Goal: Task Accomplishment & Management: Manage account settings

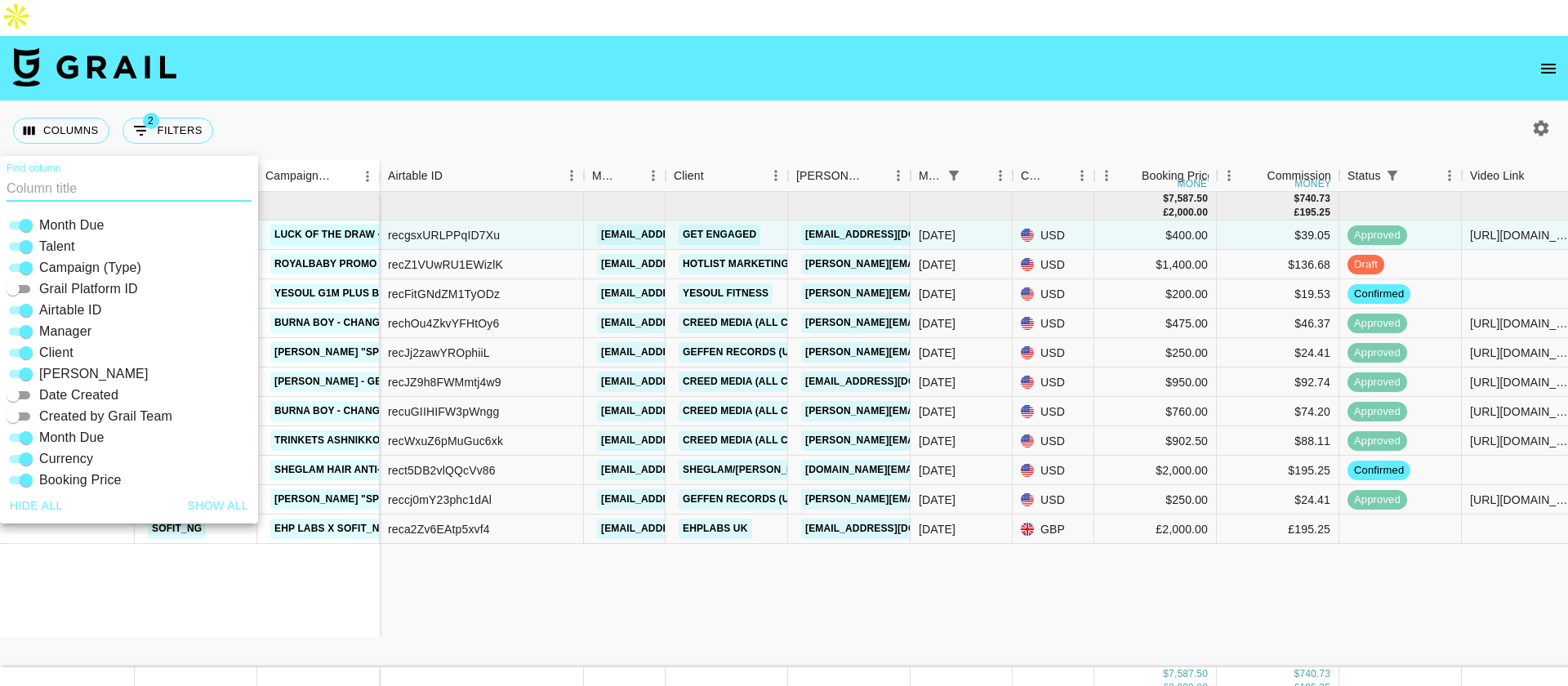
click at [761, 101] on div "Columns 2 Filters + Booking" at bounding box center [784, 131] width 1568 height 59
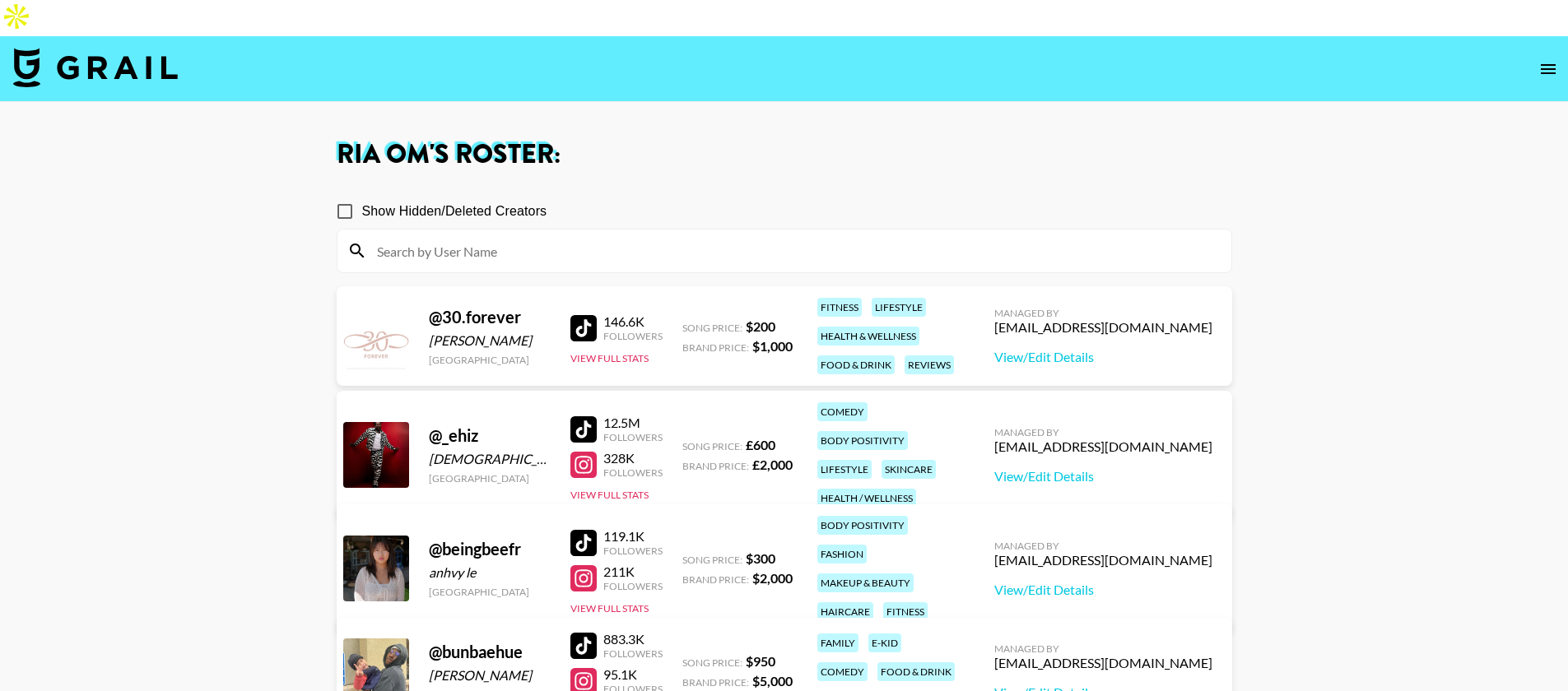
scroll to position [27, 0]
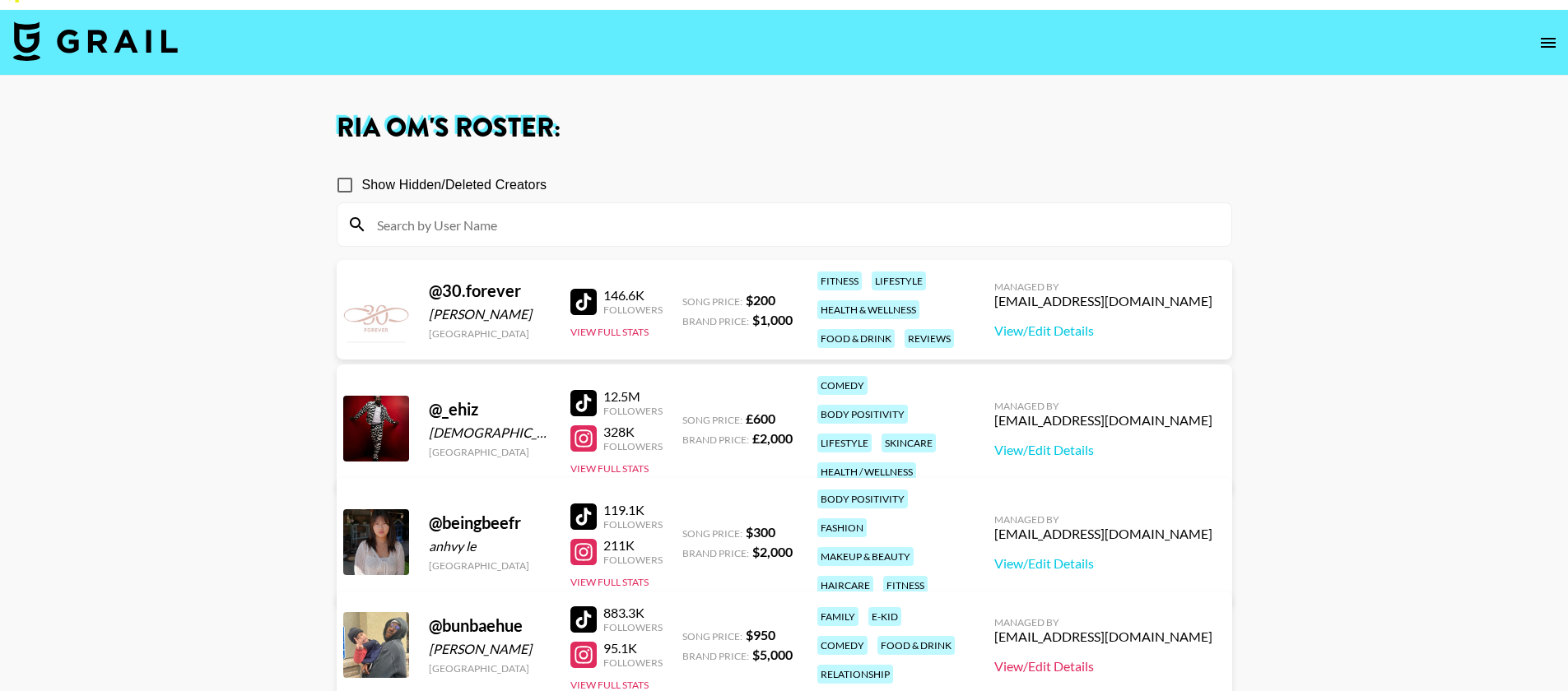
click at [1135, 659] on link "View/Edit Details" at bounding box center [1103, 666] width 218 height 16
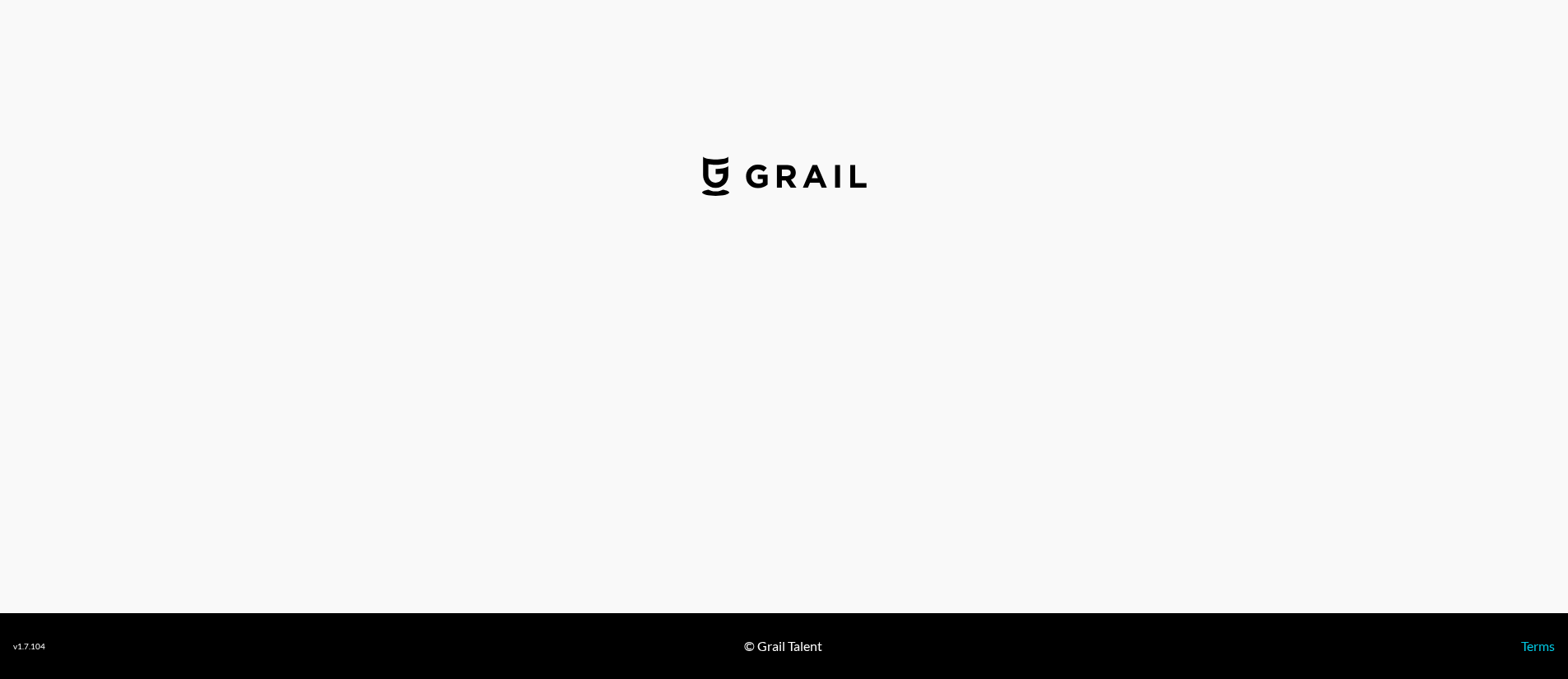
select select "USD"
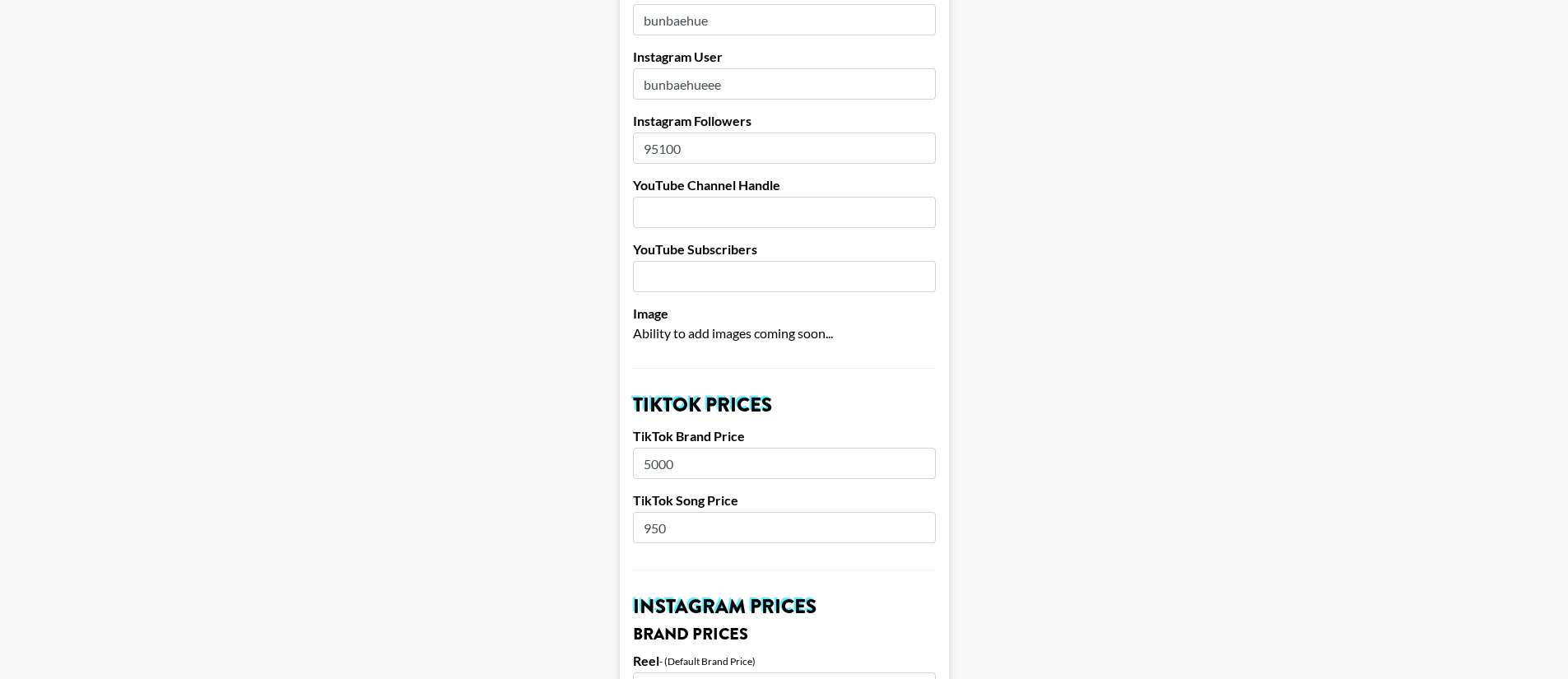
scroll to position [326, 0]
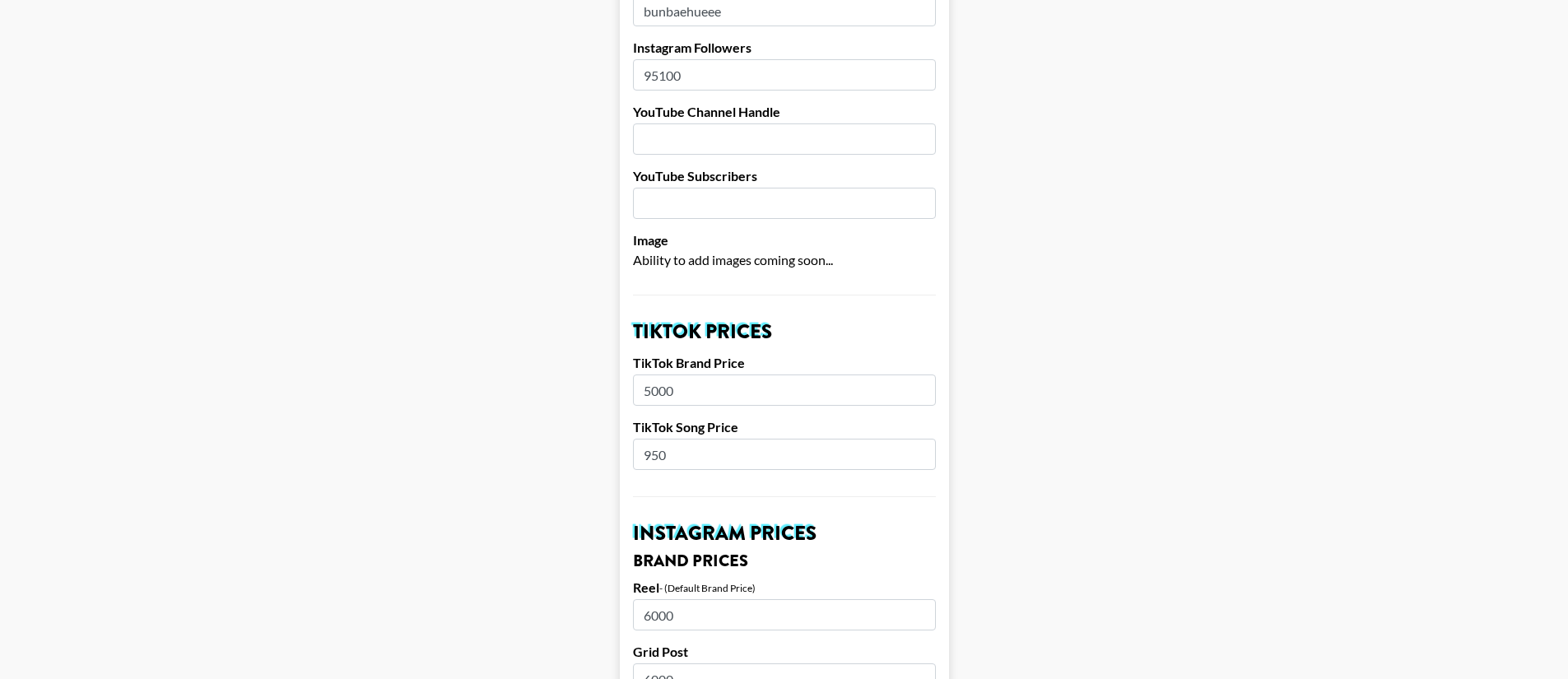
drag, startPoint x: 691, startPoint y: 423, endPoint x: 610, endPoint y: 406, distance: 82.8
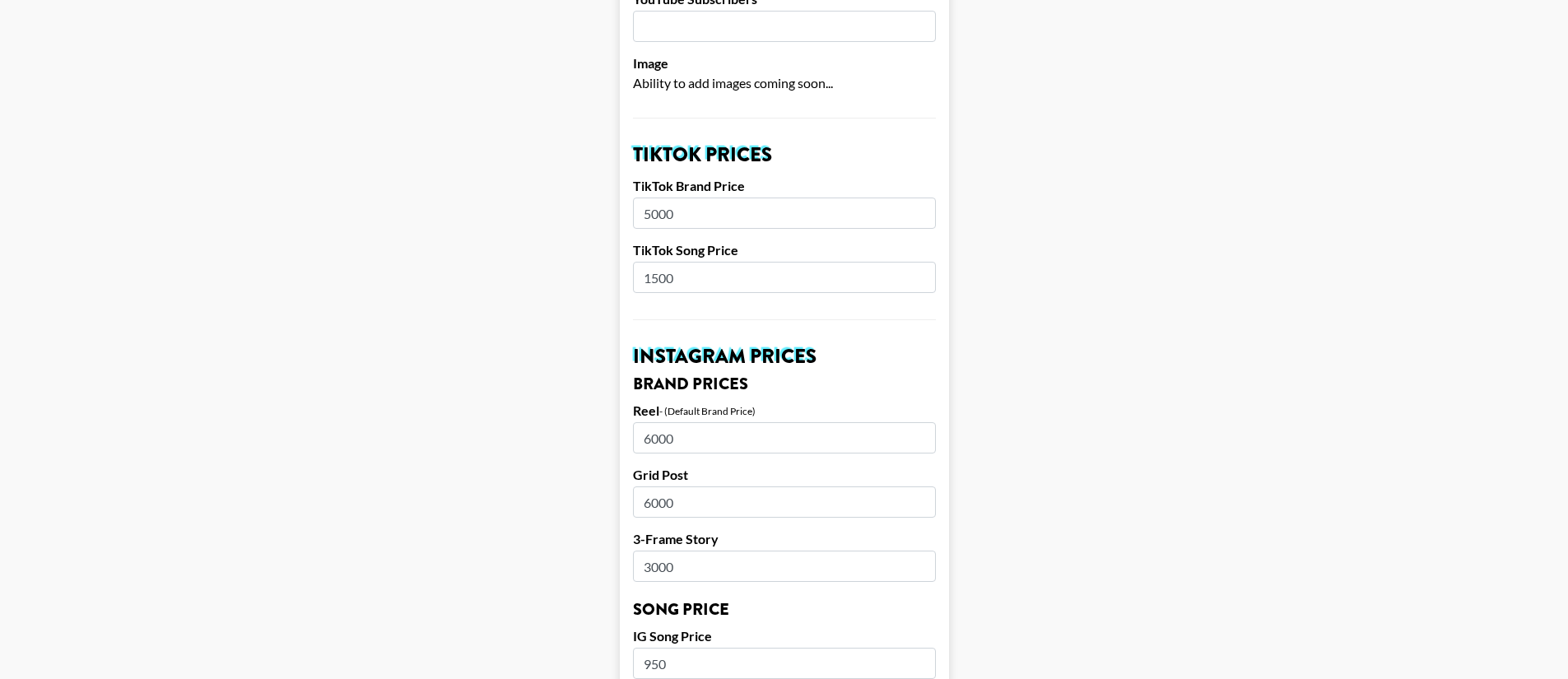
scroll to position [515, 0]
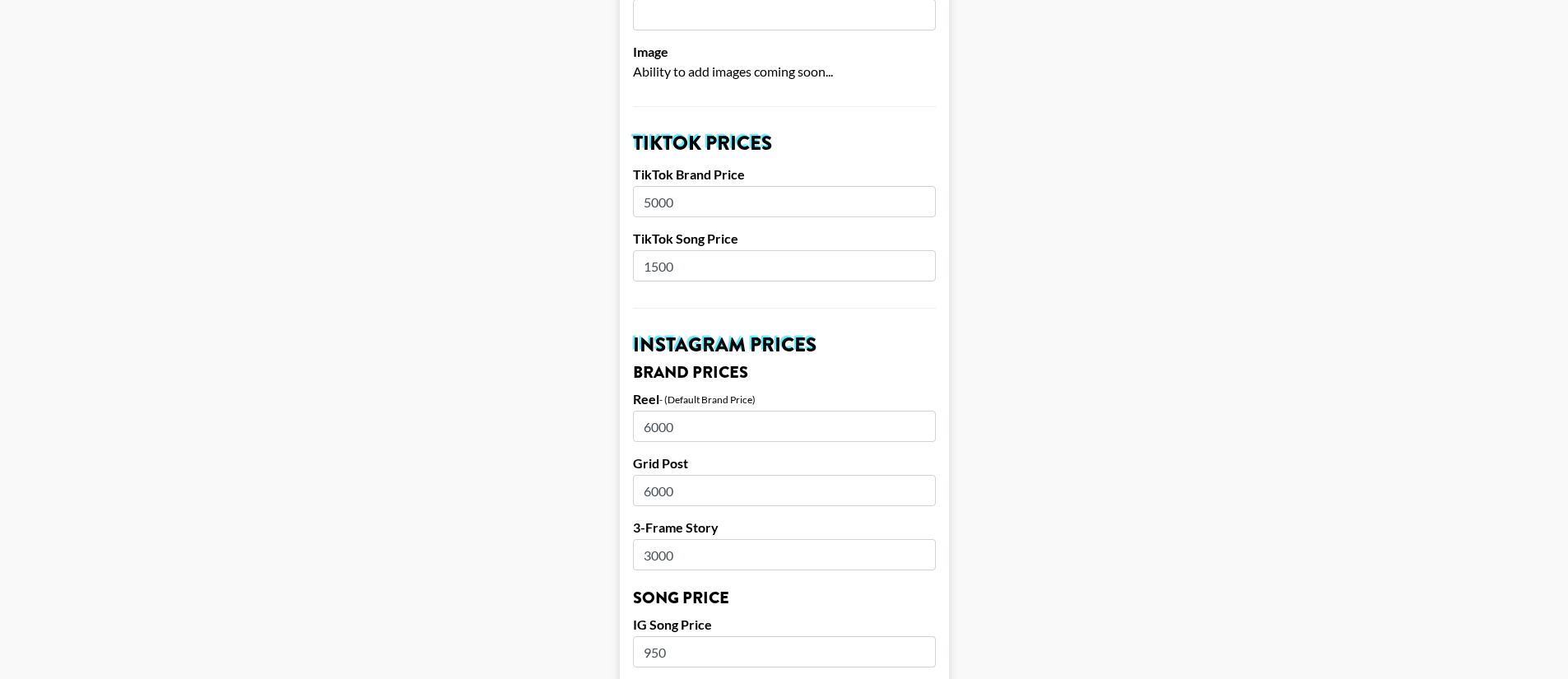
type input "1500"
drag, startPoint x: 715, startPoint y: 615, endPoint x: 599, endPoint y: 597, distance: 117.4
click at [599, 597] on main "Airtable ID: reccYFBZttOAsRZ4m Manager(s) ria@grail-talent.com ​ TikTok User bu…" at bounding box center [784, 638] width 1541 height 2049
type input "1500"
click at [726, 547] on form "Airtable ID: reccYFBZttOAsRZ4m Manager(s) ria@grail-talent.com ​ TikTok User bu…" at bounding box center [784, 638] width 329 height 2049
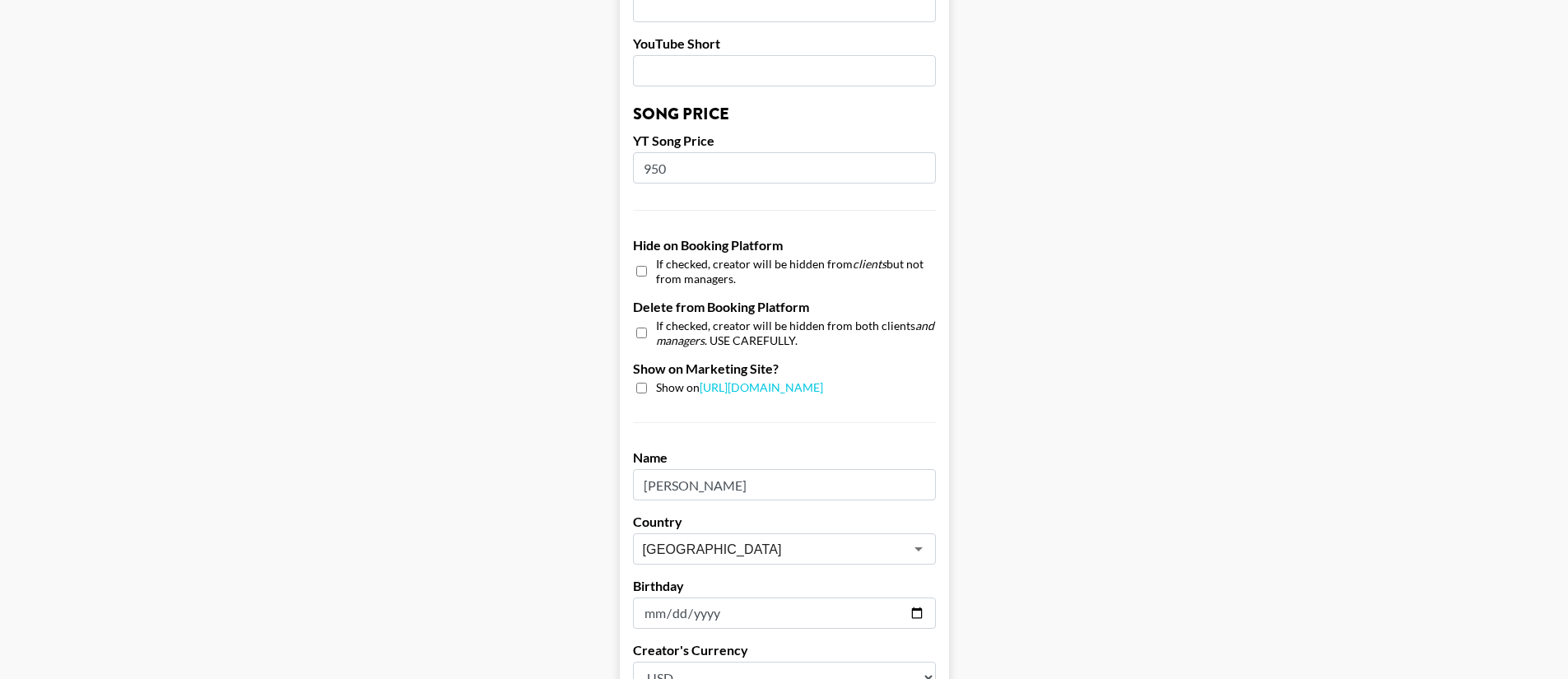
scroll to position [1554, 0]
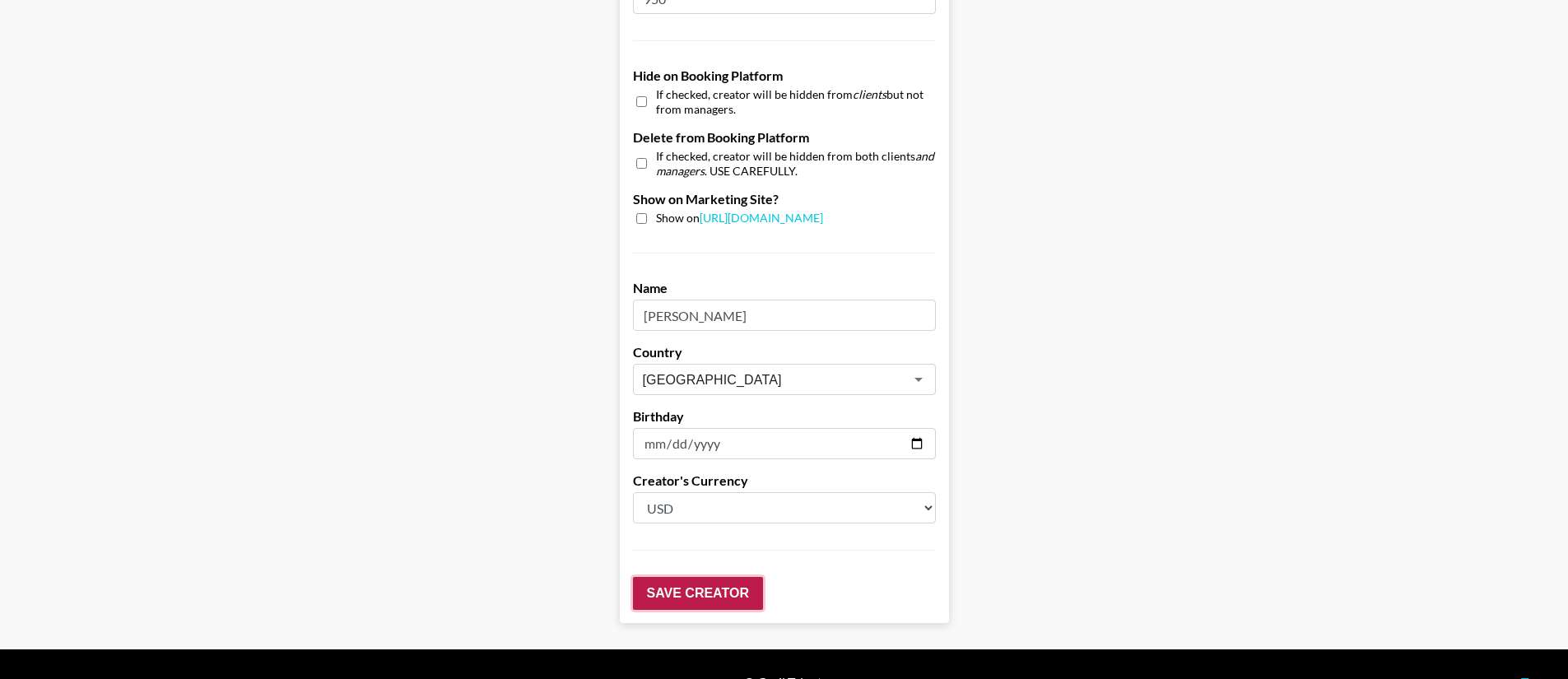
click at [735, 577] on input "Save Creator" at bounding box center [698, 593] width 130 height 33
click at [734, 577] on input "Save Creator" at bounding box center [698, 593] width 130 height 33
